Goal: Information Seeking & Learning: Learn about a topic

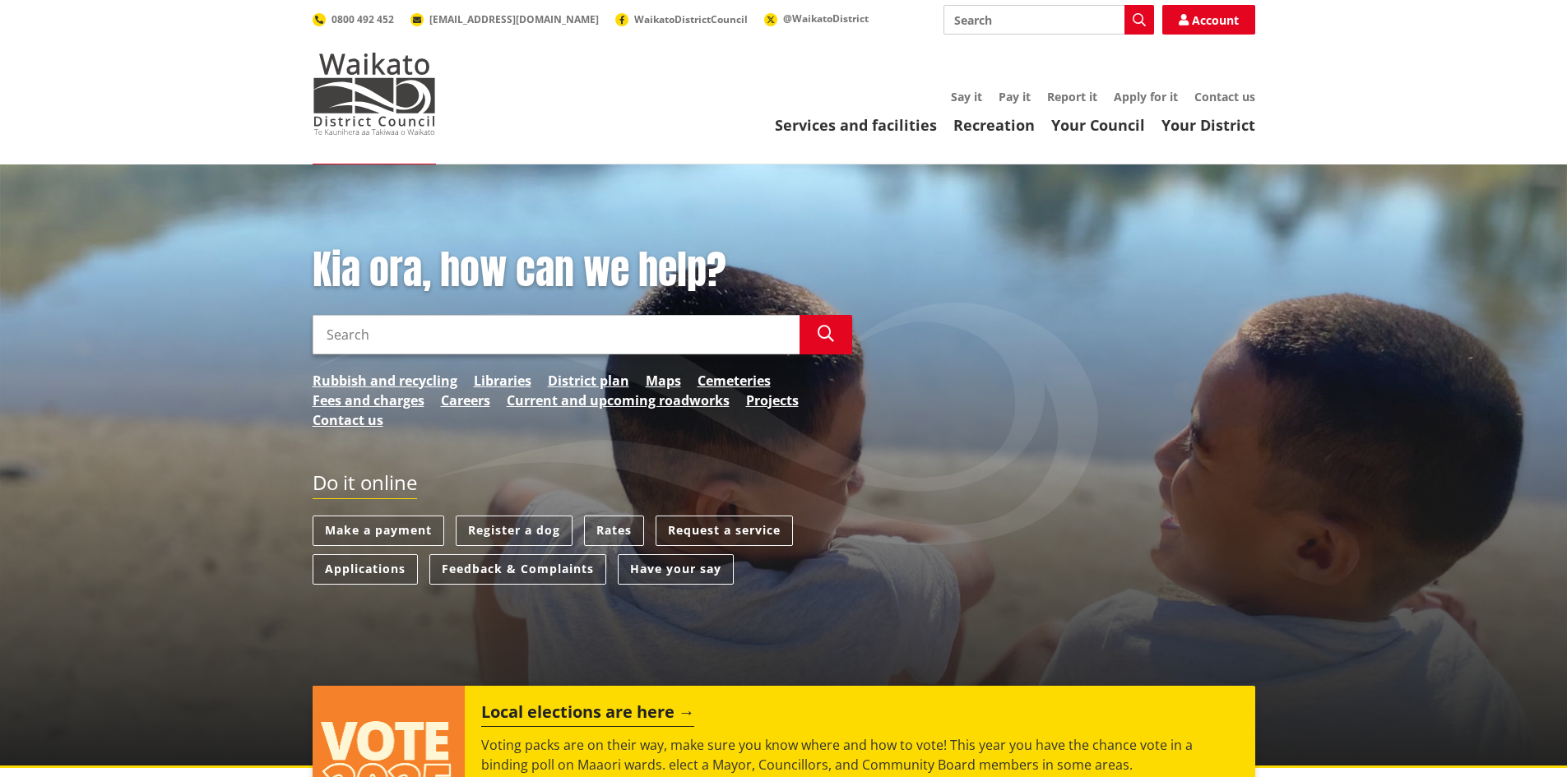
click at [674, 331] on input "Search" at bounding box center [556, 334] width 487 height 39
type input "property search"
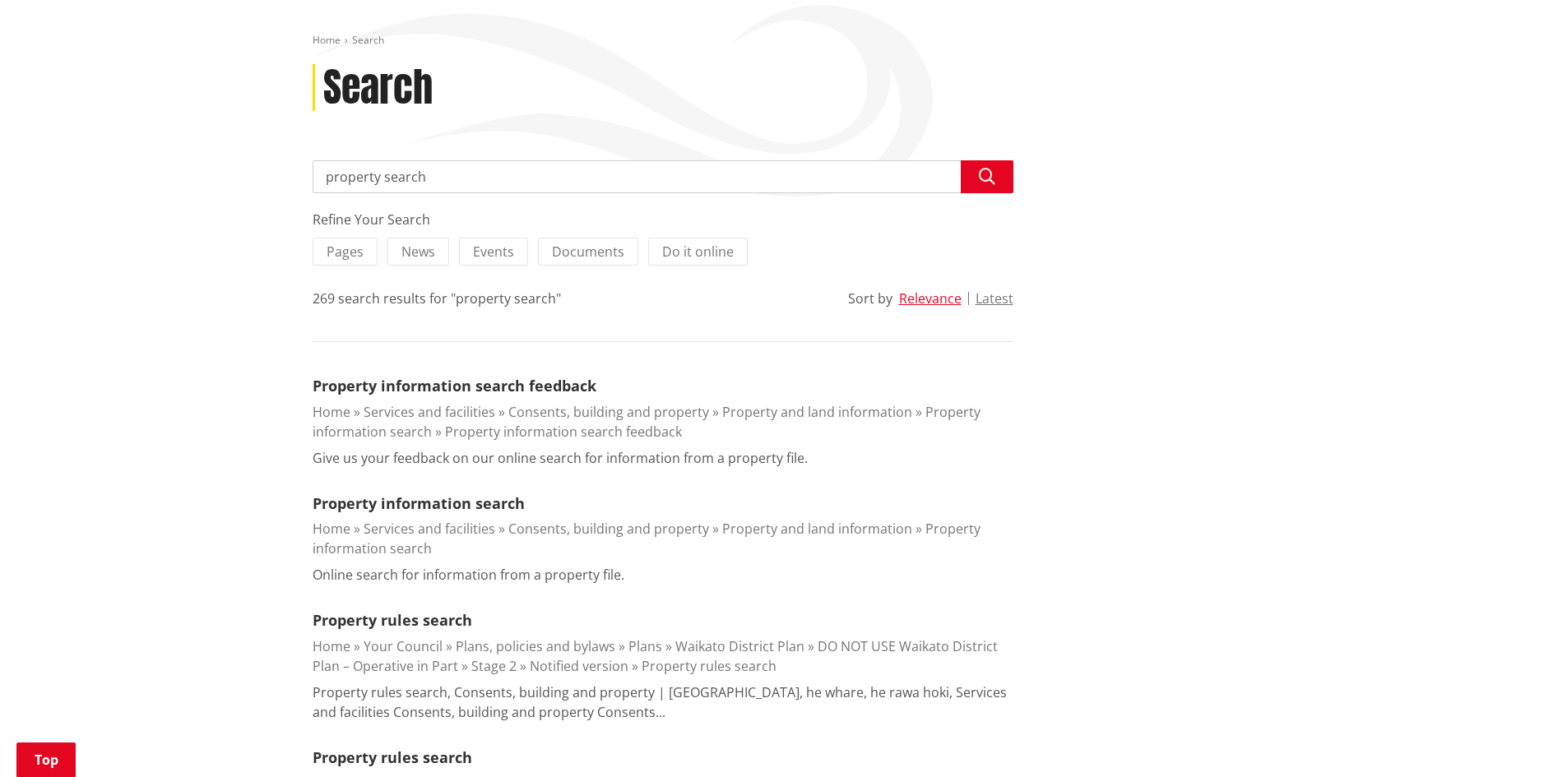
scroll to position [174, 0]
click at [526, 384] on link "Property information search feedback" at bounding box center [455, 384] width 284 height 20
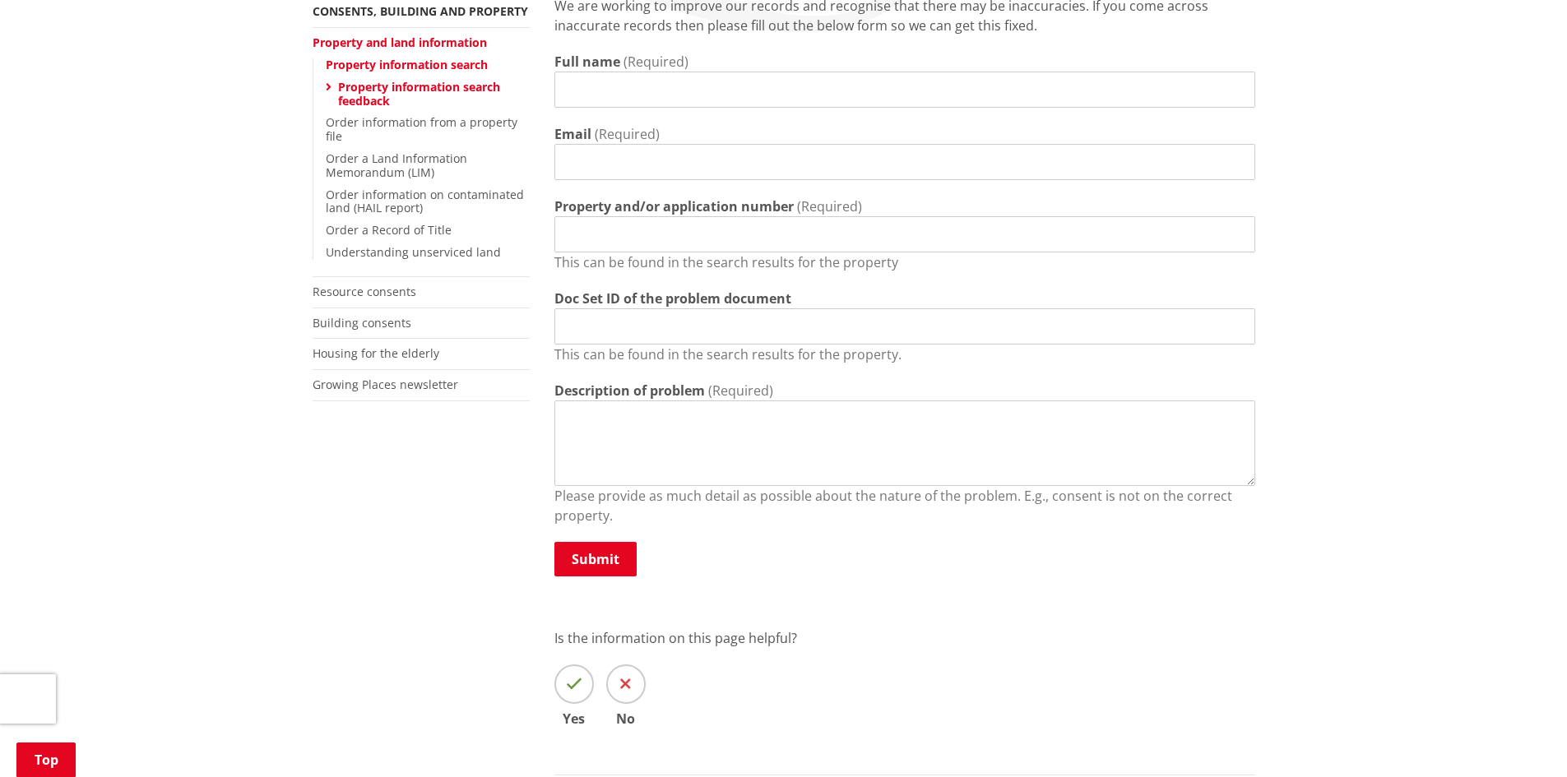
scroll to position [339, 0]
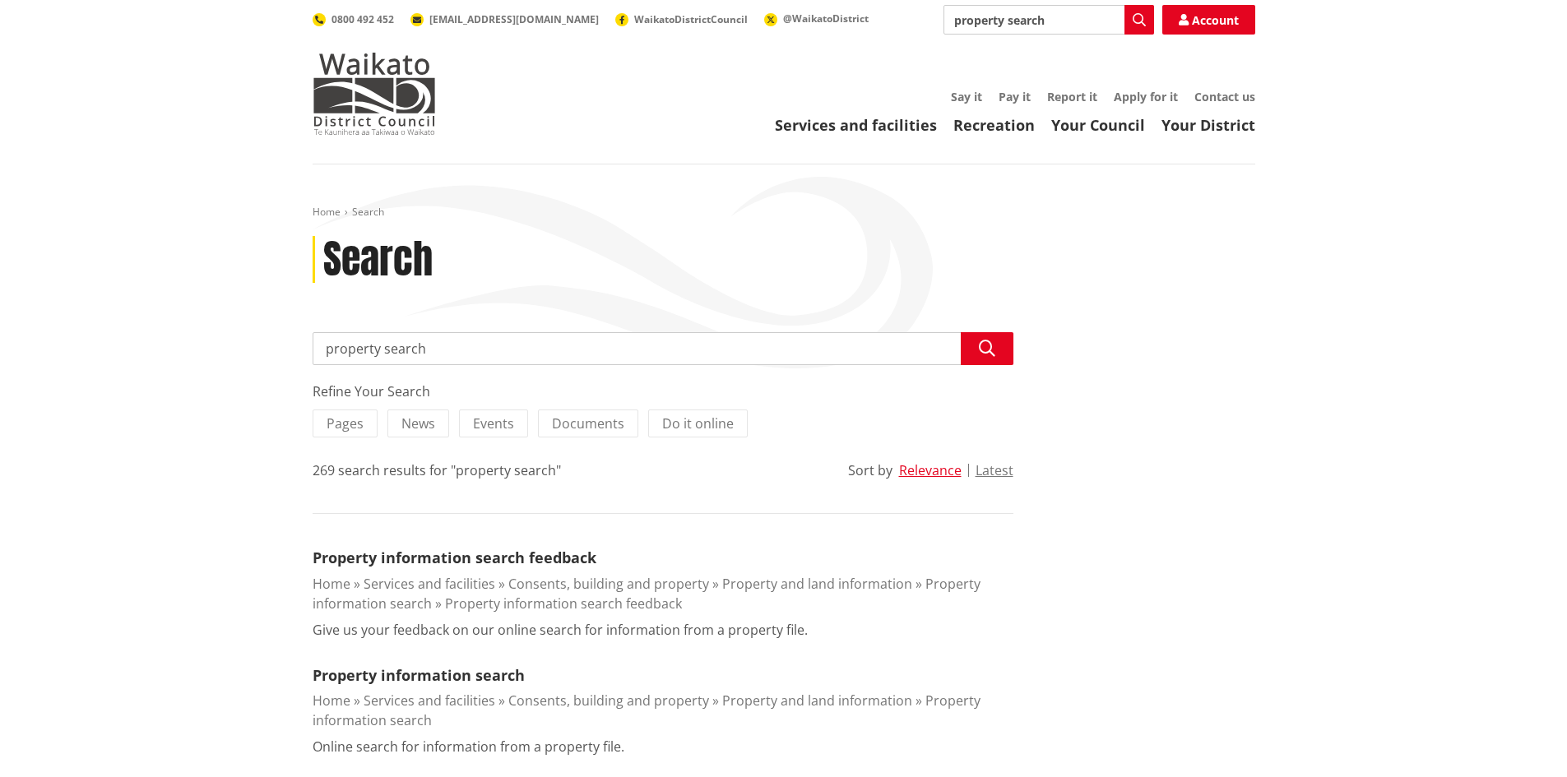
scroll to position [174, 0]
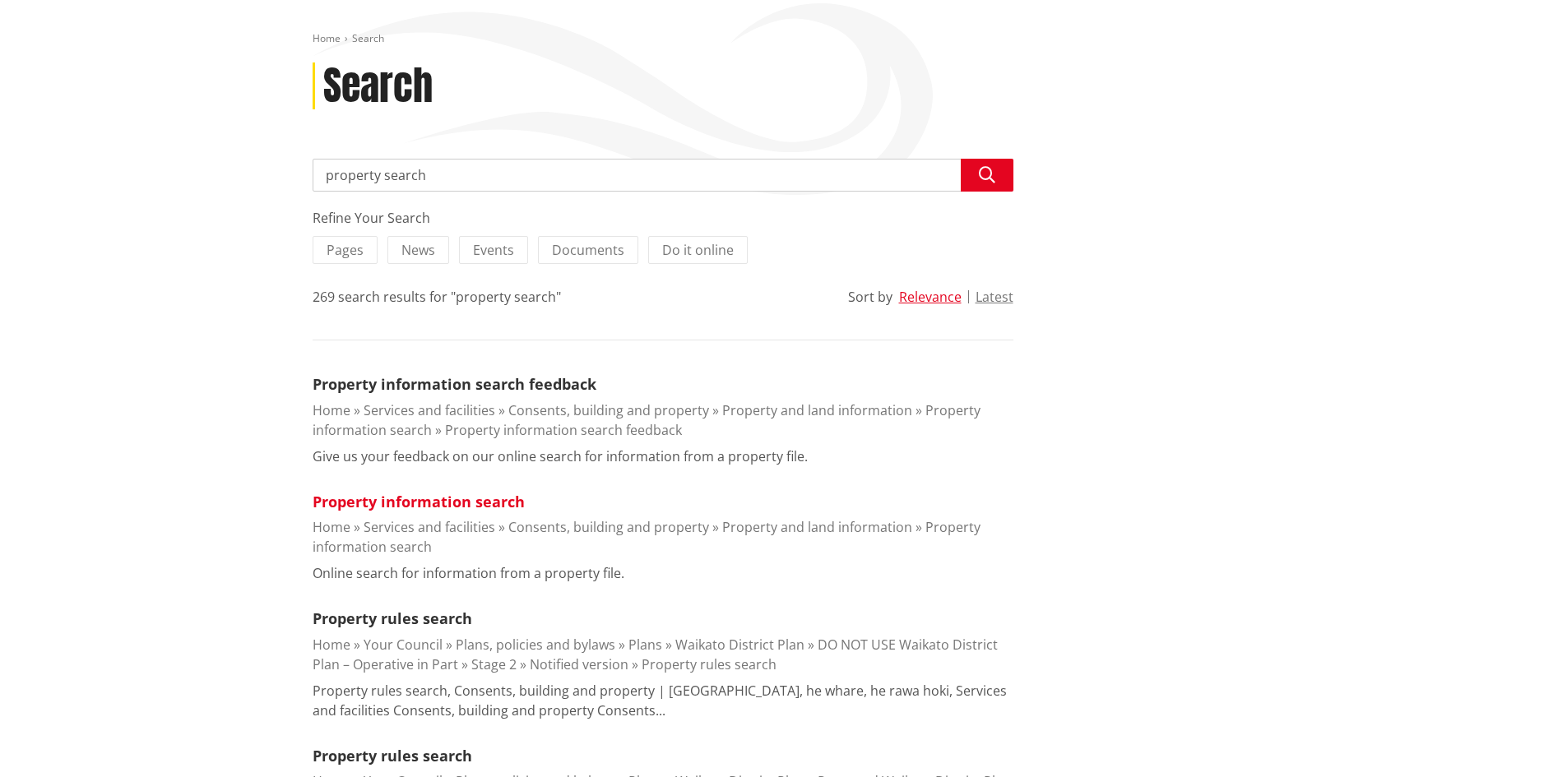
click at [350, 507] on link "Property information search" at bounding box center [419, 502] width 212 height 20
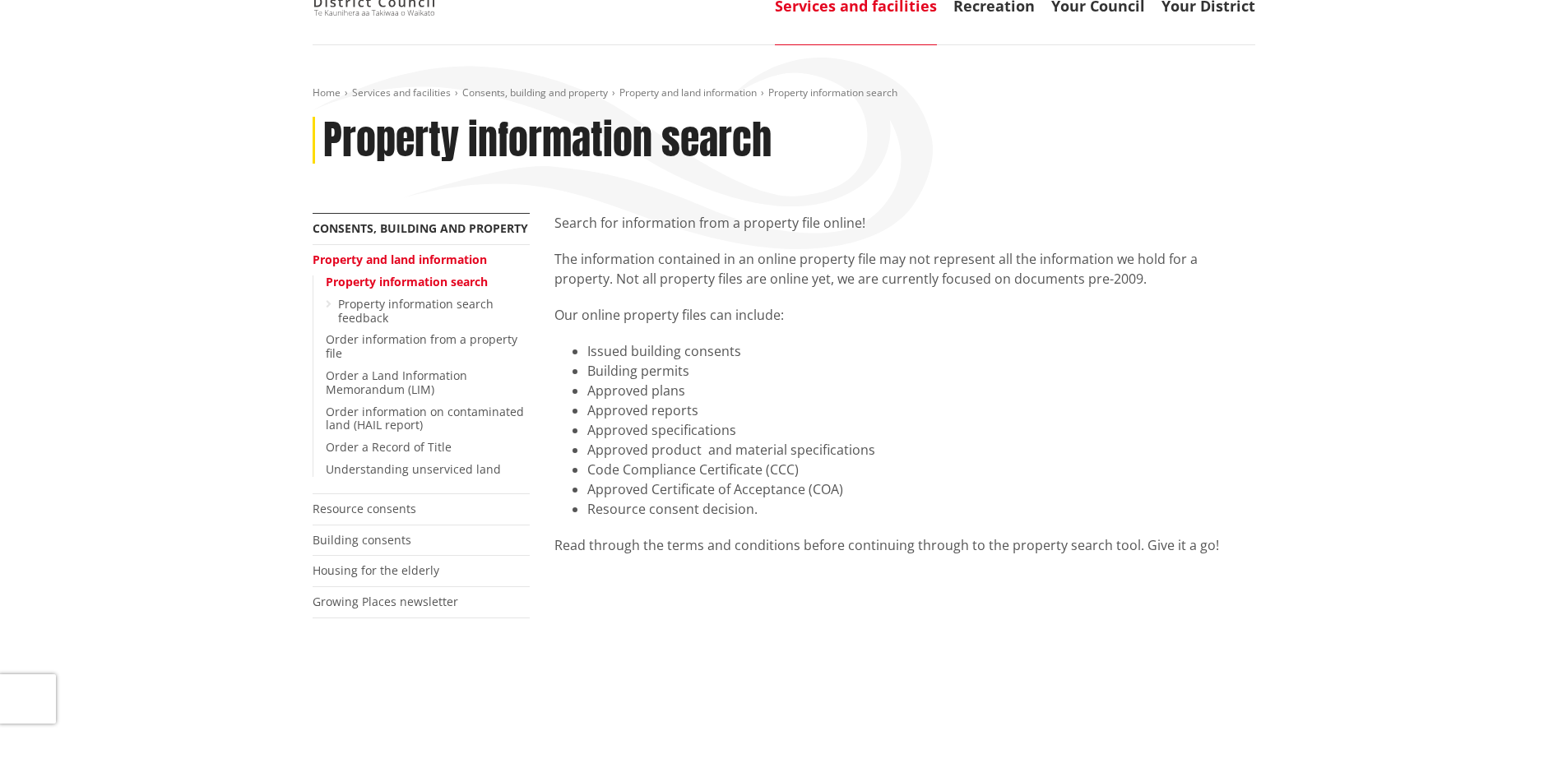
scroll to position [118, 0]
